Goal: Find specific page/section: Find specific page/section

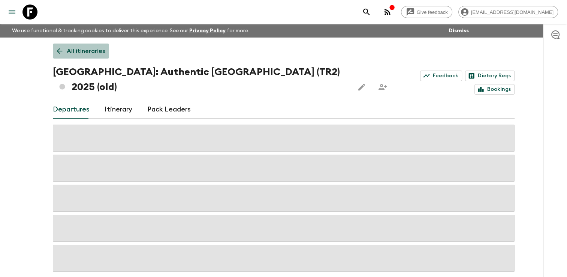
click at [58, 54] on icon at bounding box center [59, 51] width 8 height 8
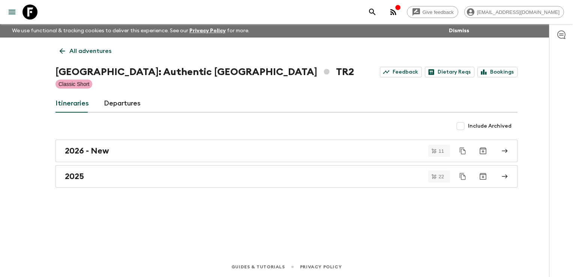
click at [58, 54] on icon at bounding box center [62, 51] width 8 height 8
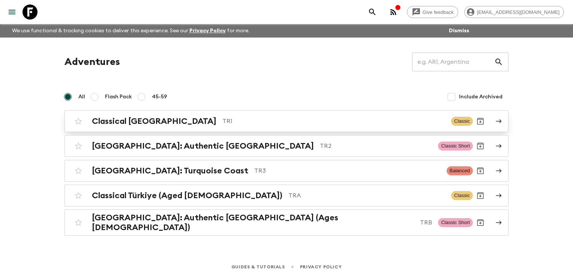
click at [104, 124] on h2 "Classical [GEOGRAPHIC_DATA]" at bounding box center [154, 121] width 124 height 10
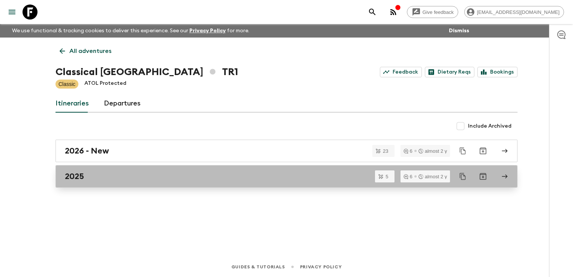
click at [81, 175] on h2 "2025" at bounding box center [74, 176] width 19 height 10
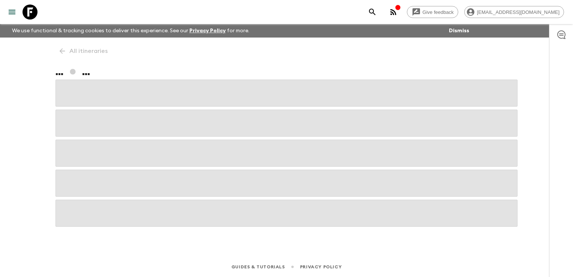
click at [37, 168] on div "Give feedback [EMAIL_ADDRESS][DOMAIN_NAME] We use functional & tracking cookies…" at bounding box center [286, 138] width 573 height 277
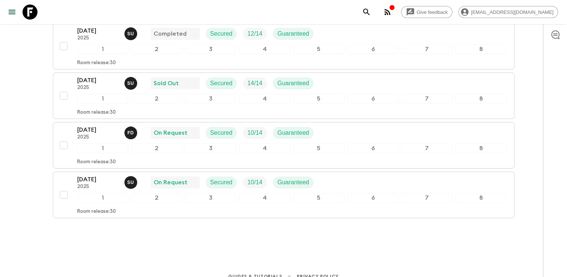
scroll to position [194, 0]
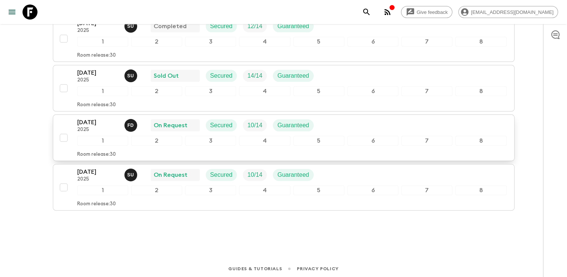
click at [329, 129] on div "[DATE] 2025 F D On Request Secured 10 / 14 Guaranteed" at bounding box center [292, 125] width 430 height 15
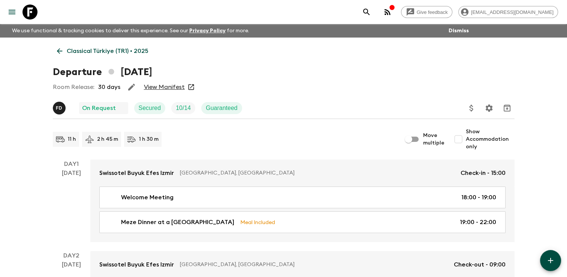
click at [171, 88] on link "View Manifest" at bounding box center [164, 86] width 41 height 7
